Goal: Navigation & Orientation: Find specific page/section

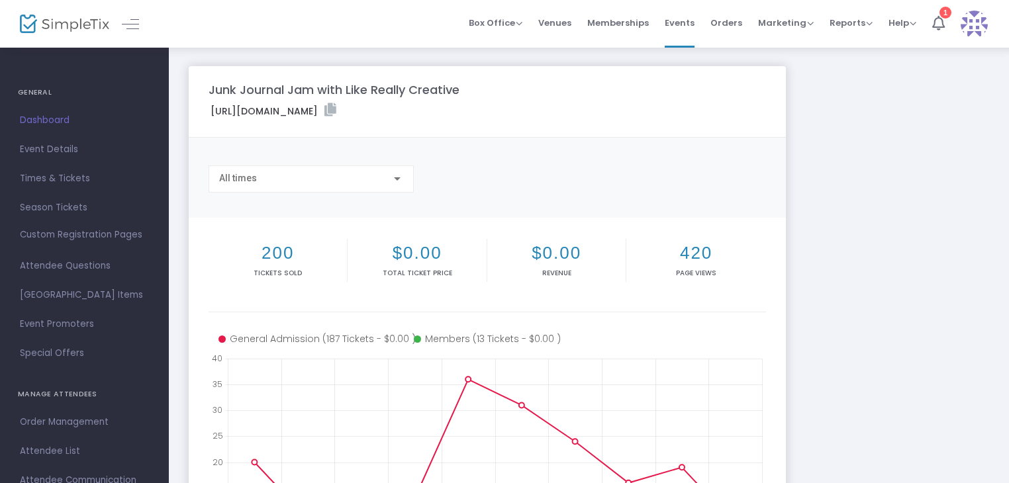
click at [41, 120] on span "Dashboard" at bounding box center [84, 120] width 129 height 17
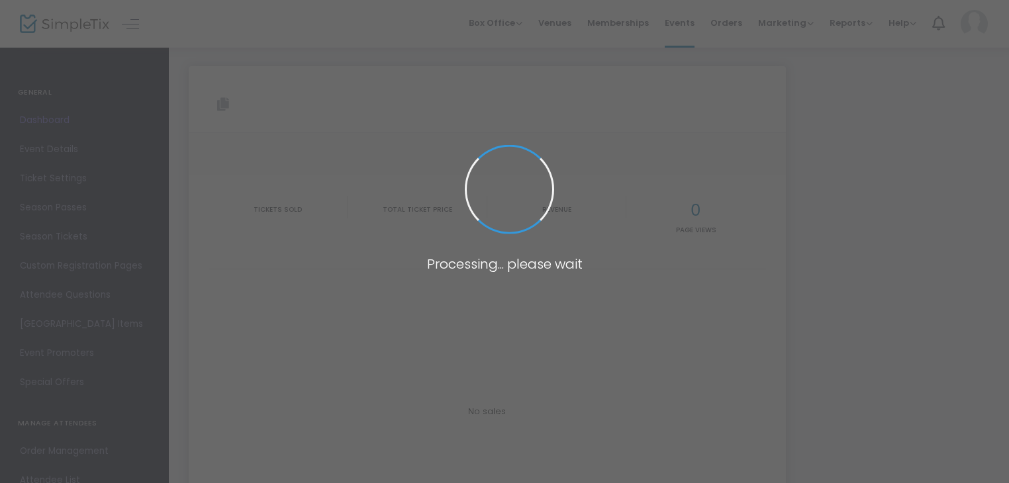
type input "[URL][DOMAIN_NAME]"
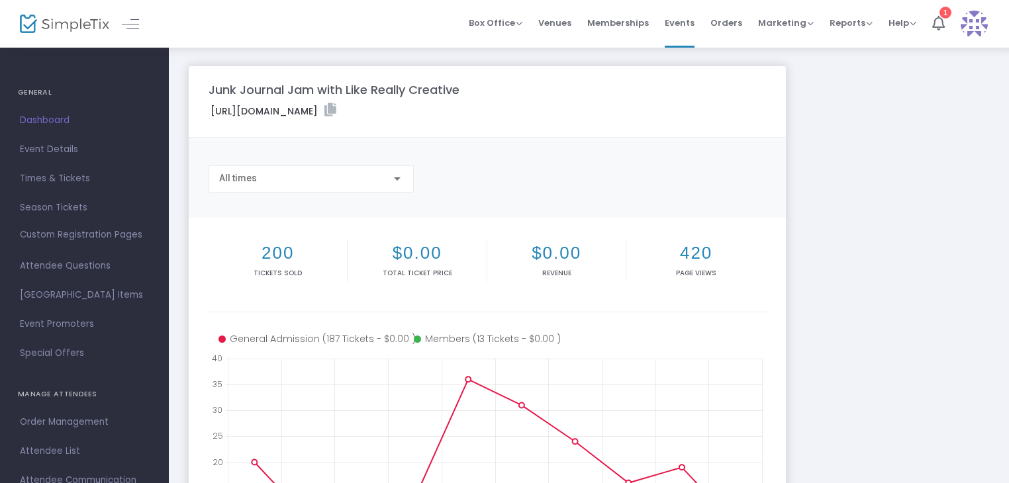
click at [61, 19] on img at bounding box center [64, 24] width 89 height 19
